Goal: Task Accomplishment & Management: Complete application form

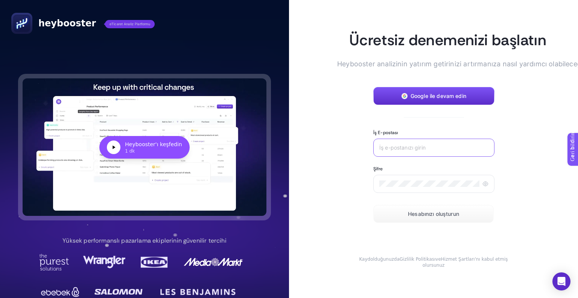
click at [415, 146] on input "İş E-postası" at bounding box center [433, 147] width 109 height 6
type input "[EMAIL_ADDRESS][DOMAIN_NAME]"
click at [408, 212] on font "Hesabınızı oluşturun" at bounding box center [433, 213] width 51 height 6
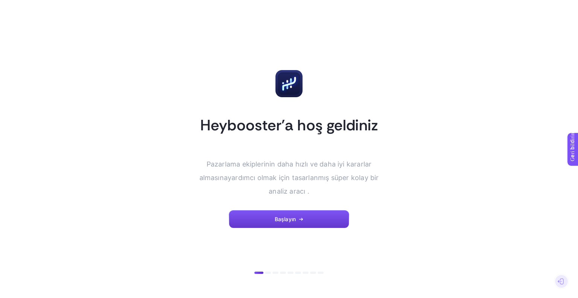
click at [298, 216] on button "Başlayın" at bounding box center [289, 219] width 120 height 18
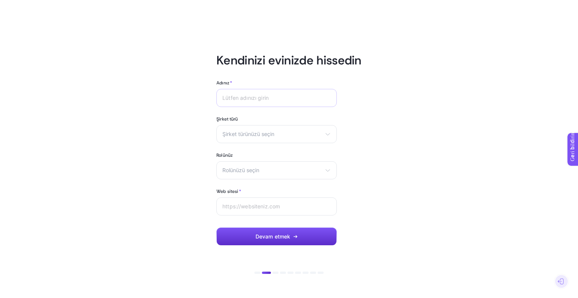
click at [273, 102] on div at bounding box center [276, 98] width 120 height 18
click at [271, 97] on input "Adınız *" at bounding box center [276, 98] width 108 height 6
type input "t"
type input "[PERSON_NAME]"
click at [301, 134] on span "Şirket türünüzü seçin" at bounding box center [271, 134] width 99 height 6
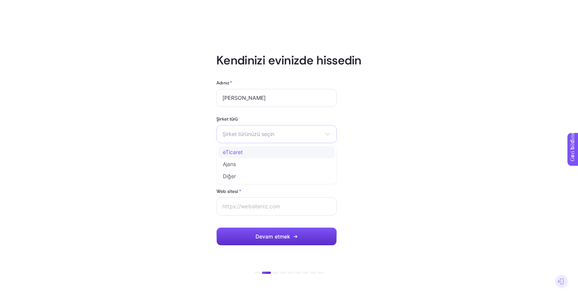
click at [237, 150] on font "eTicaret" at bounding box center [233, 152] width 20 height 6
click at [261, 172] on span "Rolünüzü seçin" at bounding box center [271, 170] width 99 height 6
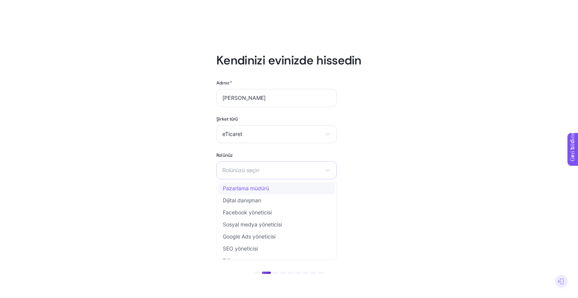
click at [277, 188] on li "Pazarlama müdürü" at bounding box center [276, 188] width 117 height 12
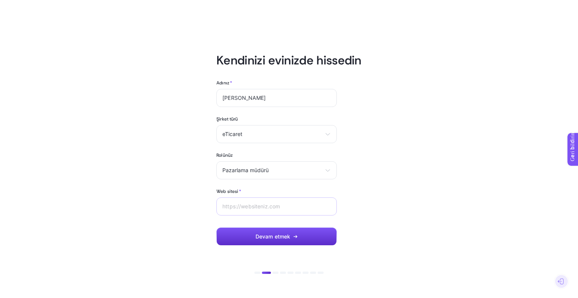
click at [246, 202] on div at bounding box center [276, 206] width 120 height 18
paste input "https://www.mai.com.tr/"
type input "https://www.mai.com.tr/"
click at [262, 240] on button "Devam etmek" at bounding box center [276, 236] width 120 height 18
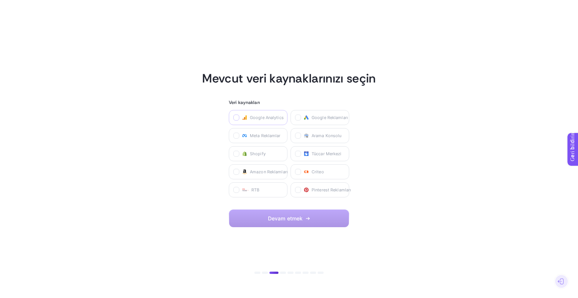
click at [235, 118] on icon at bounding box center [237, 118] width 4 height 4
click at [0, 0] on Analytics "checkbox" at bounding box center [0, 0] width 0 height 0
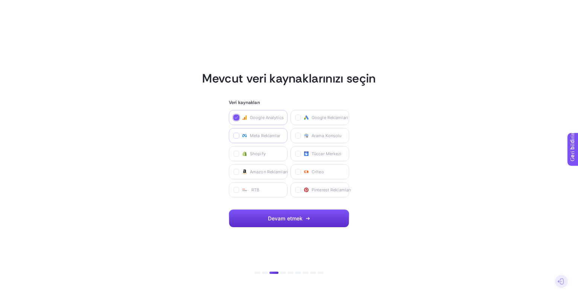
click at [236, 137] on icon at bounding box center [237, 136] width 4 height 4
click at [0, 0] on Ads "checkbox" at bounding box center [0, 0] width 0 height 0
click at [299, 134] on icon at bounding box center [298, 136] width 4 height 4
click at [0, 0] on Console "checkbox" at bounding box center [0, 0] width 0 height 0
click at [299, 116] on icon at bounding box center [298, 118] width 4 height 4
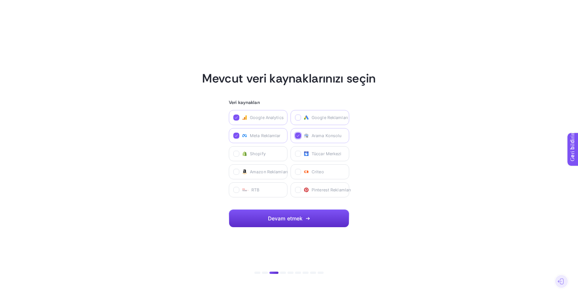
click at [0, 0] on Ads "checkbox" at bounding box center [0, 0] width 0 height 0
click at [299, 220] on font "Devam etmek" at bounding box center [285, 218] width 35 height 6
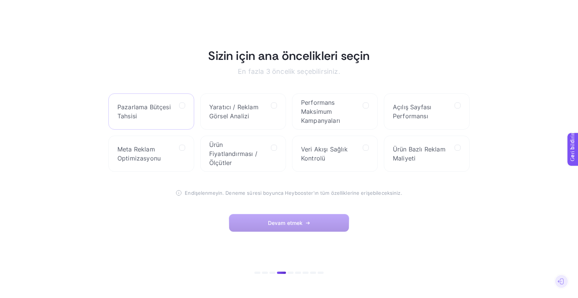
click at [167, 112] on span "Pazarlama Bütçesi Tahsisi" at bounding box center [145, 111] width 56 height 18
click at [0, 0] on Allocation "checkbox" at bounding box center [0, 0] width 0 height 0
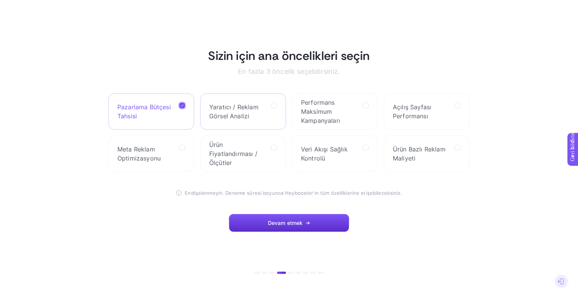
click at [265, 115] on span "Yaratıcı / Reklam Görsel Analizi" at bounding box center [237, 111] width 56 height 18
click at [0, 0] on Analysis "checkbox" at bounding box center [0, 0] width 0 height 0
click at [355, 116] on span "Performans Maksimum Kampanyaları" at bounding box center [329, 111] width 56 height 27
click at [0, 0] on Campaigns "checkbox" at bounding box center [0, 0] width 0 height 0
click at [427, 117] on font "Açılış Sayfası Performansı" at bounding box center [412, 111] width 38 height 17
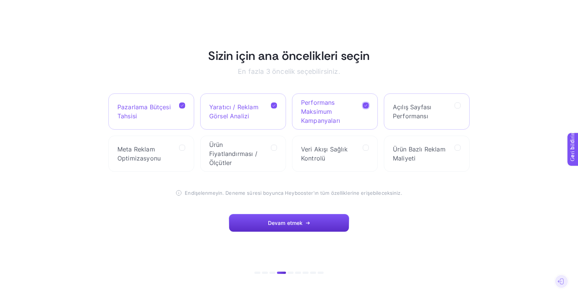
click at [0, 0] on Performance "checkbox" at bounding box center [0, 0] width 0 height 0
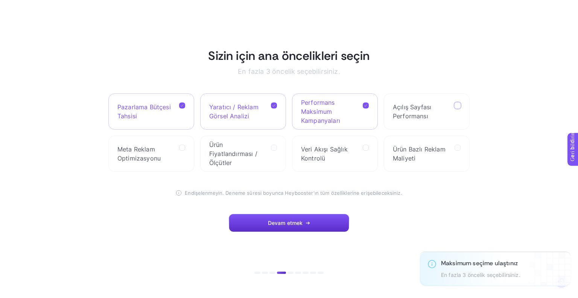
click at [352, 114] on span "Performans Maksimum Kampanyaları" at bounding box center [329, 111] width 56 height 27
click at [0, 0] on Campaigns "checkbox" at bounding box center [0, 0] width 0 height 0
click at [234, 110] on font "Yaratıcı / Reklam Görsel Analizi" at bounding box center [233, 111] width 49 height 17
click at [0, 0] on Analysis "checkbox" at bounding box center [0, 0] width 0 height 0
click at [161, 116] on span "Pazarlama Bütçesi Tahsisi" at bounding box center [145, 111] width 56 height 18
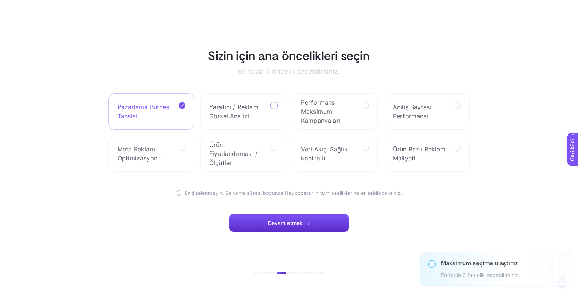
click at [0, 0] on Allocation "checkbox" at bounding box center [0, 0] width 0 height 0
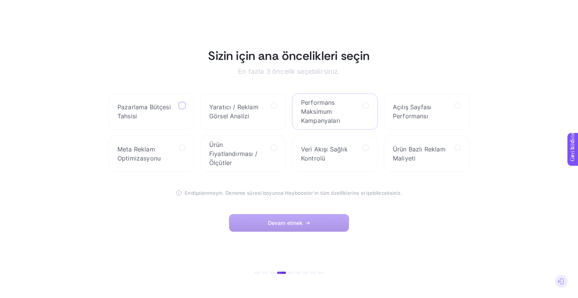
click at [344, 122] on span "Performans Maksimum Kampanyaları" at bounding box center [329, 111] width 56 height 27
click at [0, 0] on Campaigns "checkbox" at bounding box center [0, 0] width 0 height 0
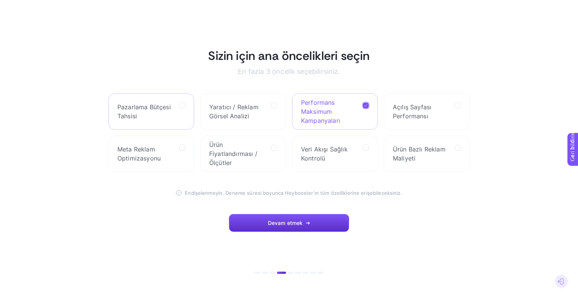
click at [158, 115] on span "Pazarlama Bütçesi Tahsisi" at bounding box center [145, 111] width 56 height 18
click at [0, 0] on Allocation "checkbox" at bounding box center [0, 0] width 0 height 0
click at [176, 161] on label "Meta Reklam Optimizasyonu" at bounding box center [151, 153] width 86 height 36
click at [0, 0] on Optimization "checkbox" at bounding box center [0, 0] width 0 height 0
click at [292, 223] on font "Devam etmek" at bounding box center [285, 222] width 35 height 6
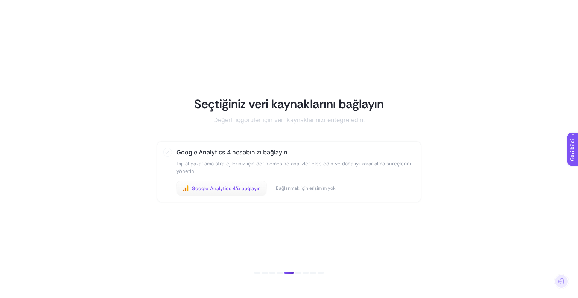
click at [254, 191] on button "Google Analytics 4'ü bağlayın" at bounding box center [221, 188] width 91 height 15
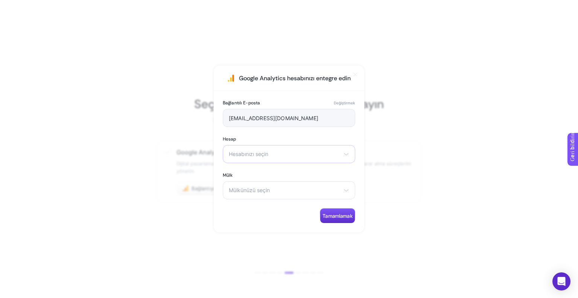
click at [293, 146] on div "Hesabınızı seçin MAİ" at bounding box center [289, 154] width 132 height 18
click at [272, 185] on li "MAİ" at bounding box center [289, 187] width 129 height 12
click at [267, 188] on font "Mülkünüzü seçin" at bounding box center [249, 190] width 41 height 6
click at [253, 225] on font "mai.com.tr Aktif" at bounding box center [256, 223] width 55 height 6
click at [348, 212] on button "Tamamlamak" at bounding box center [337, 215] width 35 height 15
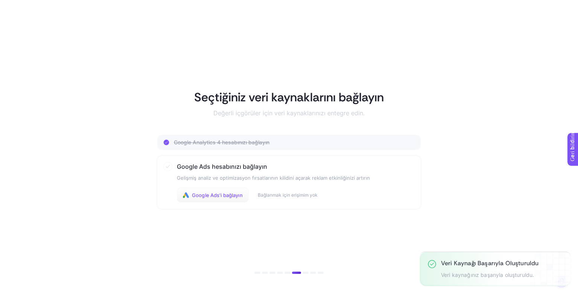
click at [215, 194] on font "Google Ads'i bağlayın" at bounding box center [217, 195] width 51 height 6
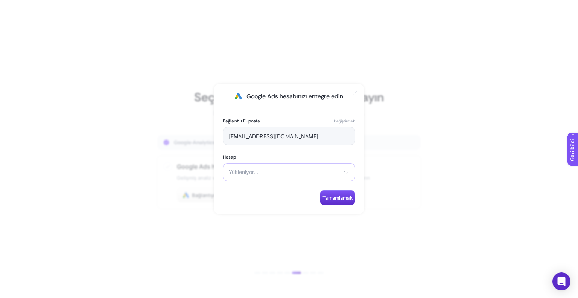
click at [292, 179] on div "Yükleniyor... Eşleşen seçenek bulunamadı." at bounding box center [289, 172] width 132 height 18
click at [257, 146] on div "Bağlantılı E-posta Değiştirmek mai.collection34@gmail.com Hesap Hesabınızı seçi…" at bounding box center [289, 161] width 150 height 105
click at [267, 178] on div "Select your account Mai" at bounding box center [289, 172] width 132 height 18
click at [244, 198] on div "Connected Email Change mai.collection34@gmail.com Account Select your account M…" at bounding box center [289, 161] width 150 height 105
click at [251, 183] on div "Connected Email Change mai.collection34@gmail.com Account Select your account M…" at bounding box center [289, 161] width 150 height 105
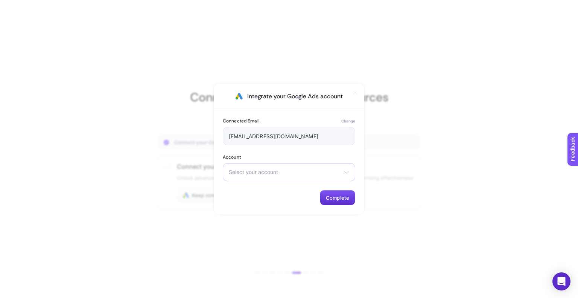
click at [266, 171] on span "Select your account" at bounding box center [284, 172] width 111 height 6
click at [249, 188] on li "Mai" at bounding box center [289, 190] width 129 height 12
click at [345, 198] on span "Complete" at bounding box center [337, 197] width 23 height 6
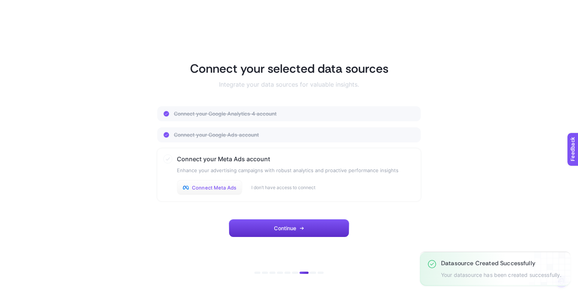
click at [208, 187] on span "Connect Meta Ads" at bounding box center [214, 187] width 44 height 6
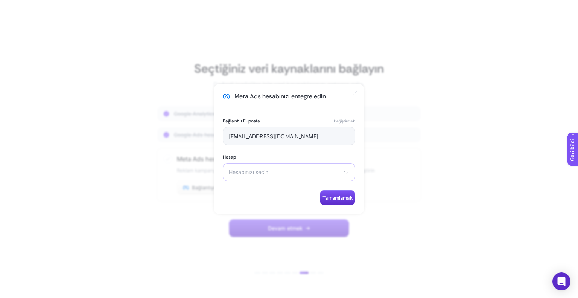
click at [268, 168] on div "Hesabınızı seçin Mai Collection Mağazası Trendyol-CPAS-MaiCollection-GULF Sparr…" at bounding box center [289, 172] width 132 height 18
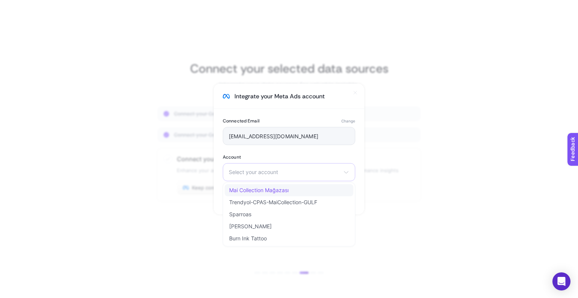
click at [263, 191] on span "Mai Collection Mağazası" at bounding box center [258, 190] width 59 height 6
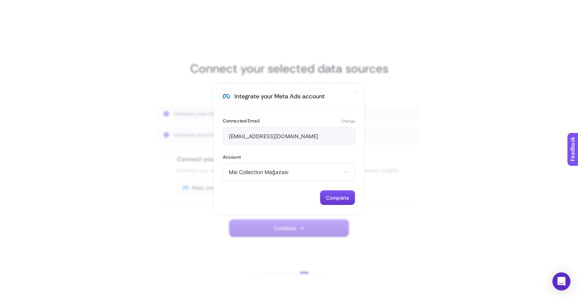
click at [336, 199] on span "Complete" at bounding box center [337, 197] width 23 height 6
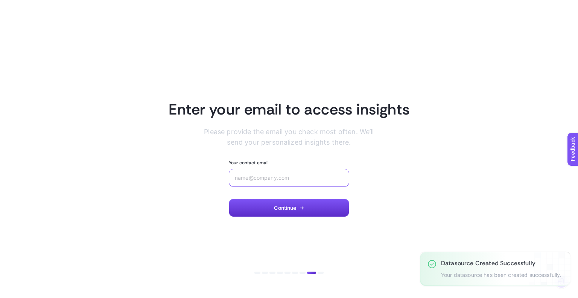
click at [301, 179] on input "Your contact email" at bounding box center [289, 178] width 108 height 6
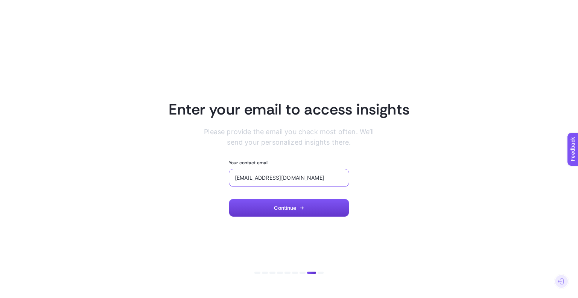
type input "[EMAIL_ADDRESS][DOMAIN_NAME]"
click at [325, 213] on button "Continue" at bounding box center [289, 208] width 120 height 18
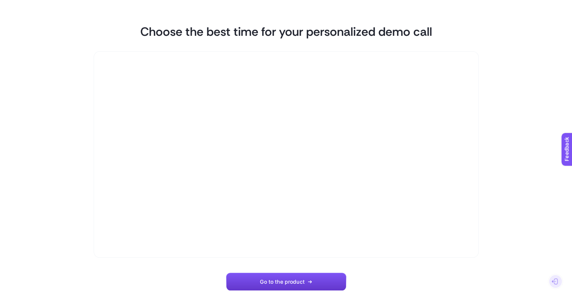
click at [278, 285] on button "Go to the product" at bounding box center [286, 281] width 120 height 18
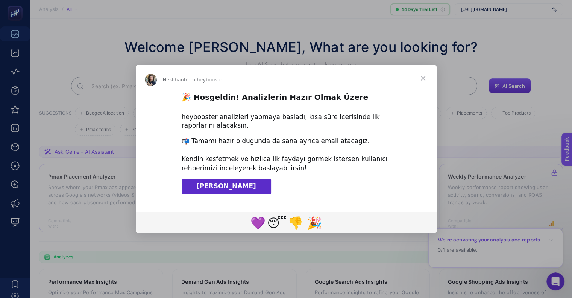
click at [427, 74] on span "Close" at bounding box center [423, 78] width 27 height 27
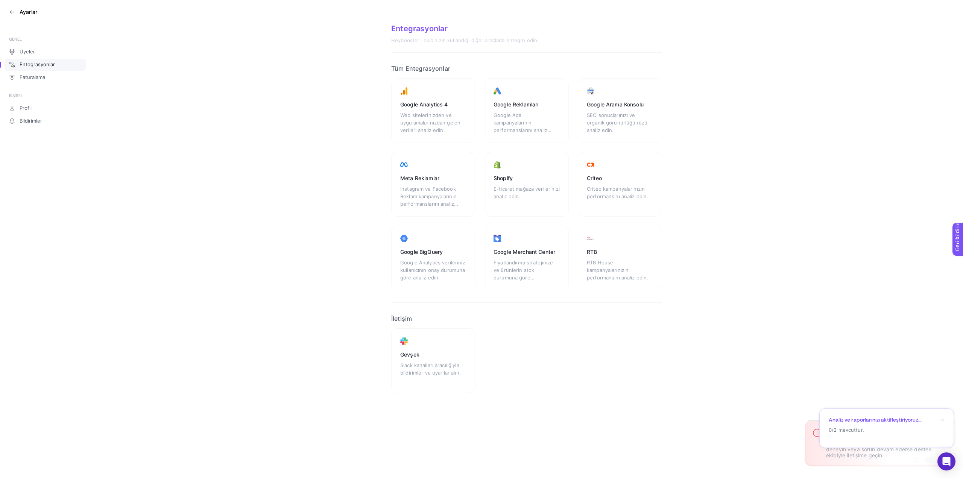
click at [30, 46] on div "Üyeler Entegrasyonlar Faturalama" at bounding box center [45, 64] width 81 height 38
click at [31, 52] on font "Üyeler" at bounding box center [27, 52] width 15 height 6
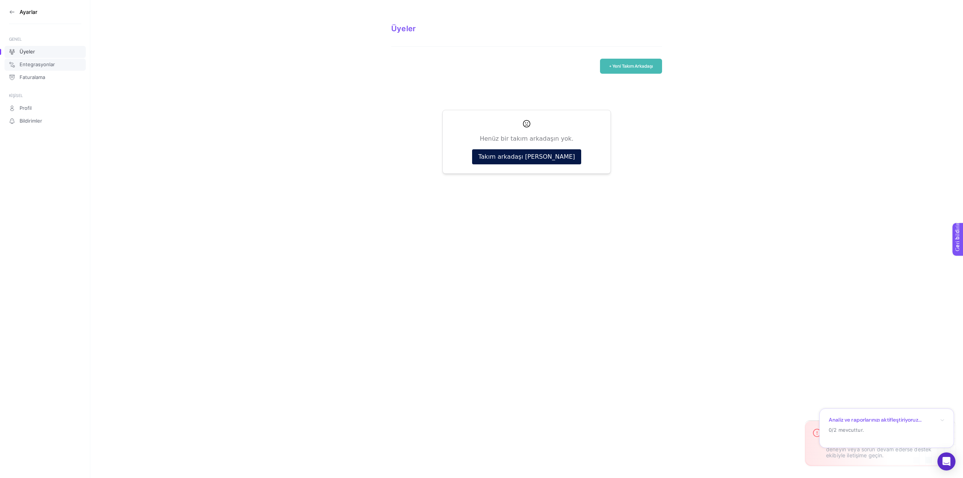
click at [33, 64] on font "Entegrasyonlar" at bounding box center [37, 64] width 35 height 6
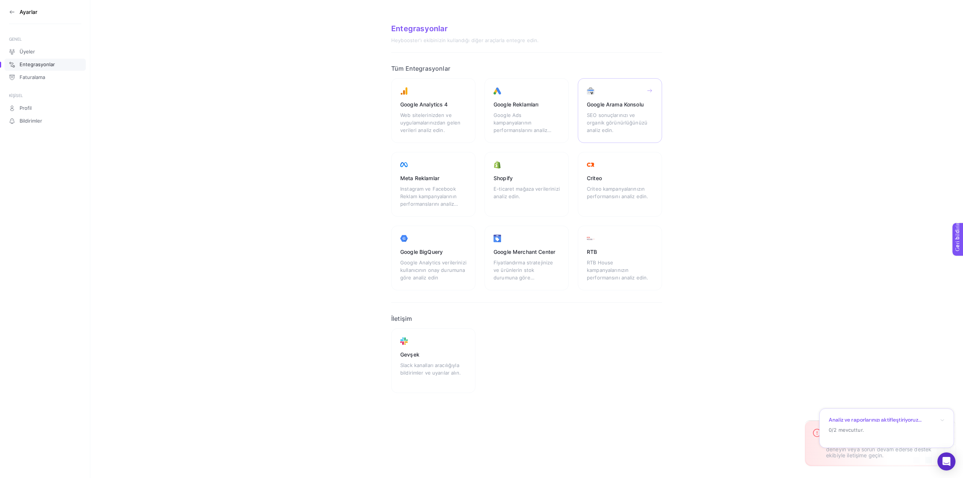
click at [475, 152] on div "Google Arama Konsolu SEO sonuçlarınızı ve organik görünürlüğünüzü analiz edin." at bounding box center [433, 184] width 84 height 65
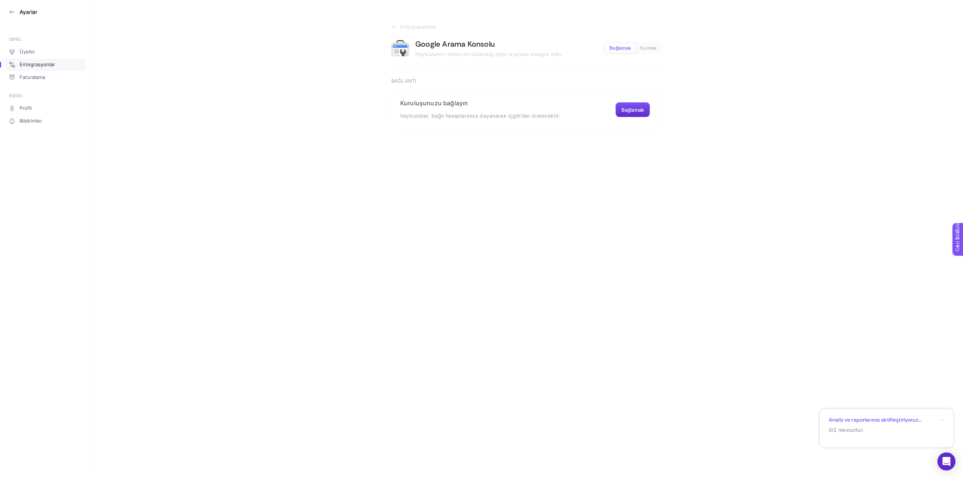
click at [628, 110] on font "Bağlamak" at bounding box center [632, 110] width 23 height 6
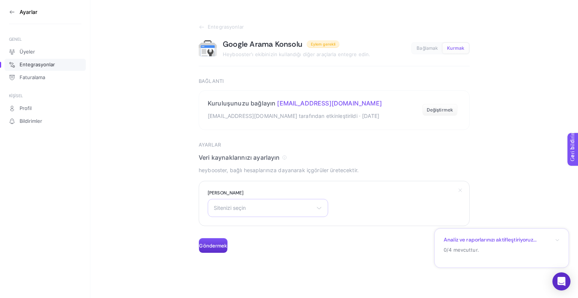
click at [287, 213] on div "Sitenizi seçin [URL][DOMAIN_NAME]" at bounding box center [268, 208] width 120 height 18
click at [260, 243] on li "[URL][DOMAIN_NAME]" at bounding box center [267, 241] width 117 height 12
click at [208, 249] on button "Göndermek" at bounding box center [213, 245] width 29 height 15
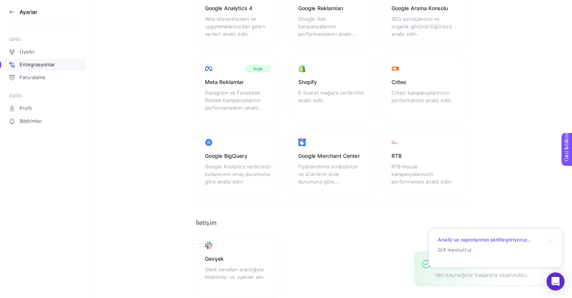
scroll to position [100, 0]
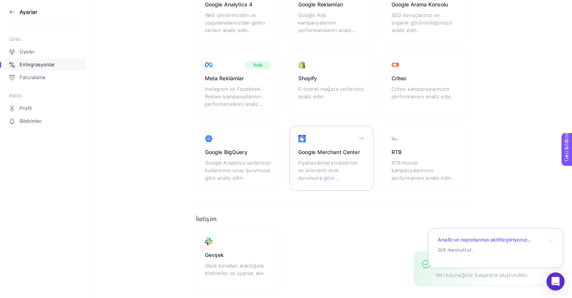
click at [328, 164] on font "Fiyatlandırma stratejinize ve ürünlerin stok durumuna göre beslemenizi analiz e…" at bounding box center [327, 173] width 59 height 29
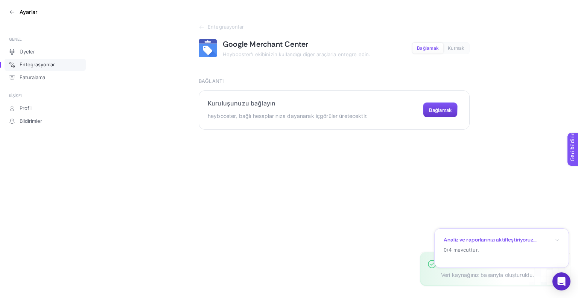
click at [451, 113] on button "Bağlamak" at bounding box center [440, 109] width 35 height 15
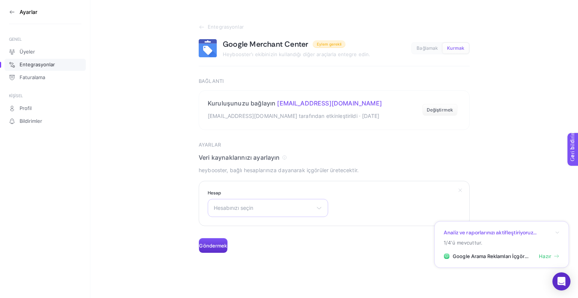
click at [250, 211] on div "Hesabınızı seçin Mai Koleksiyonu" at bounding box center [268, 208] width 120 height 18
click at [235, 236] on li "Mai Koleksiyonu" at bounding box center [267, 241] width 117 height 12
click at [221, 240] on button "Göndermek" at bounding box center [213, 245] width 29 height 15
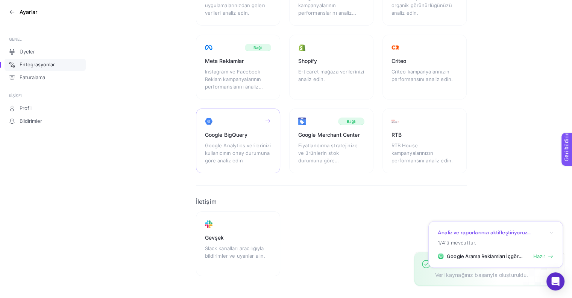
scroll to position [131, 0]
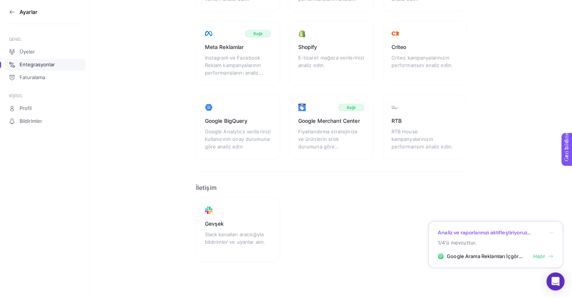
click at [551, 231] on icon "button" at bounding box center [551, 232] width 5 height 5
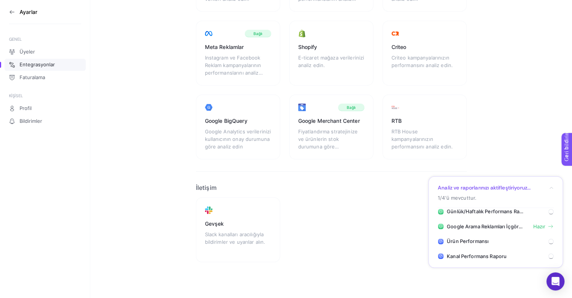
scroll to position [0, 0]
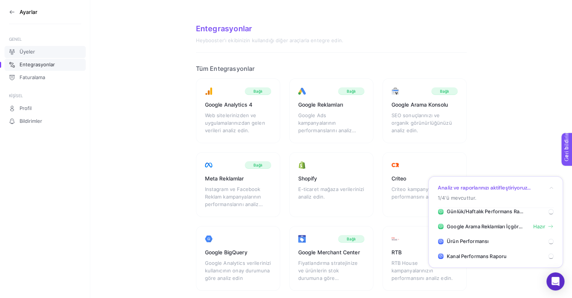
click at [41, 53] on link "Üyeler" at bounding box center [45, 52] width 81 height 12
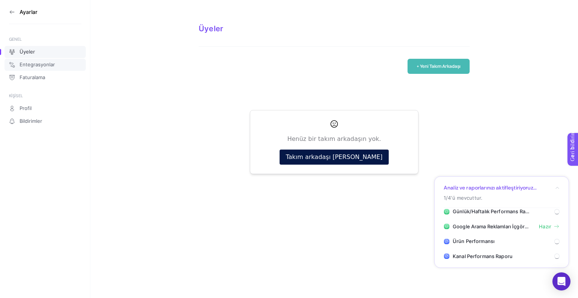
click at [44, 63] on font "Entegrasyonlar" at bounding box center [37, 64] width 35 height 6
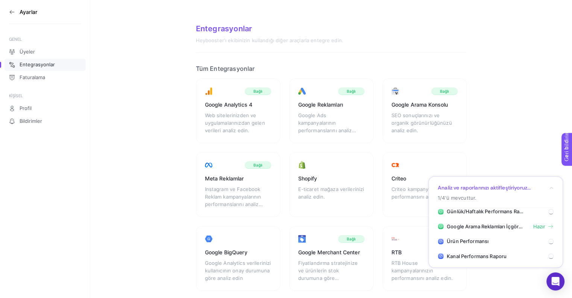
click at [10, 12] on icon at bounding box center [11, 11] width 2 height 3
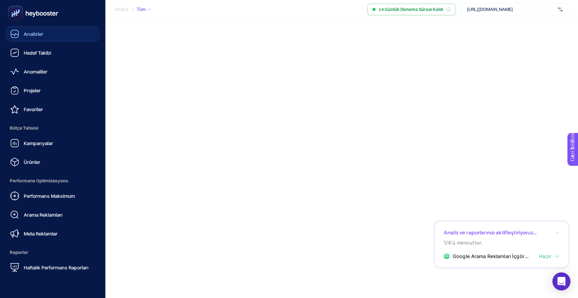
click at [44, 38] on link "Analizler" at bounding box center [52, 33] width 93 height 15
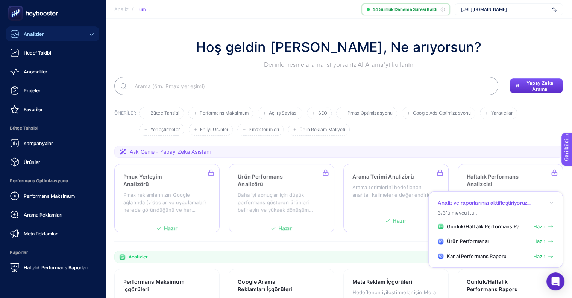
drag, startPoint x: 28, startPoint y: 22, endPoint x: 20, endPoint y: 15, distance: 11.0
click at [20, 15] on rect at bounding box center [15, 13] width 12 height 12
